Goal: Information Seeking & Learning: Learn about a topic

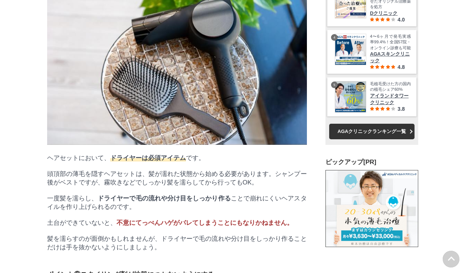
scroll to position [15235, 371]
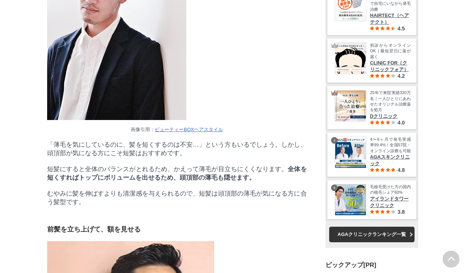
click at [192, 132] on link "ビューティーBOXヘアスタイル" at bounding box center [189, 130] width 68 height 6
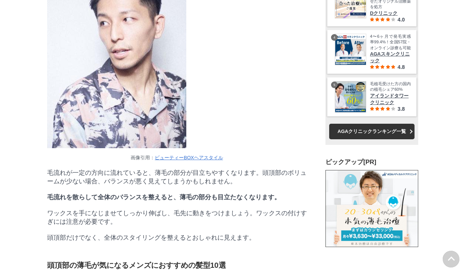
scroll to position [1525, 0]
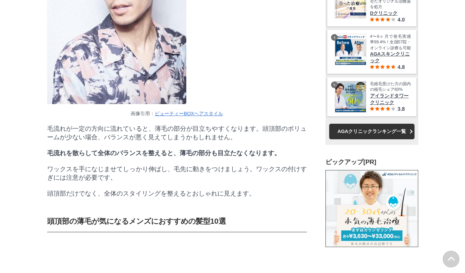
click at [110, 92] on img at bounding box center [116, 11] width 139 height 185
click at [178, 116] on link "ビューティーBOXヘアスタイル" at bounding box center [189, 114] width 68 height 6
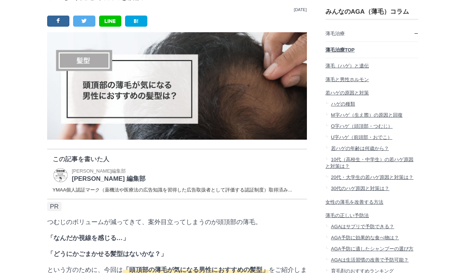
scroll to position [0, 0]
